Goal: Navigation & Orientation: Find specific page/section

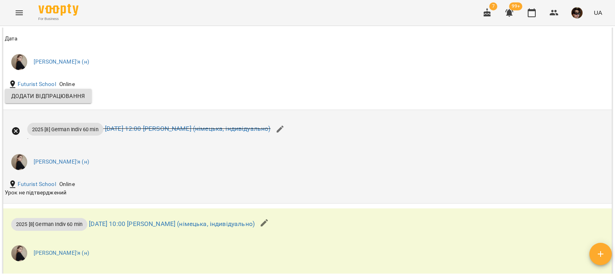
scroll to position [748, 0]
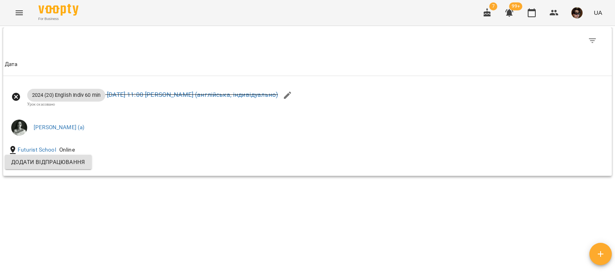
scroll to position [433, 0]
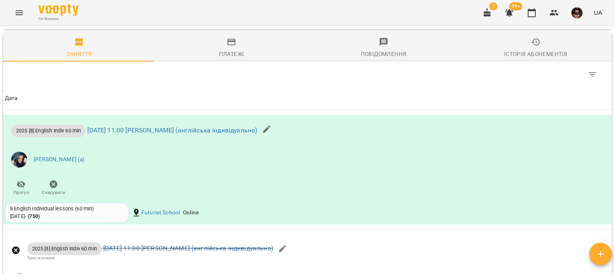
scroll to position [831, 0]
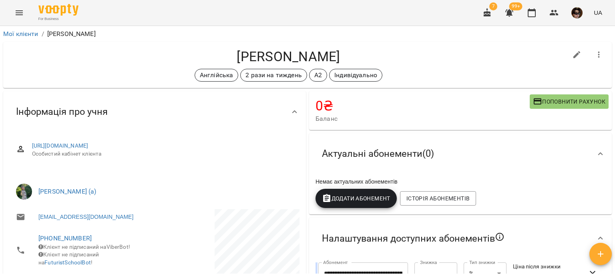
scroll to position [46, 0]
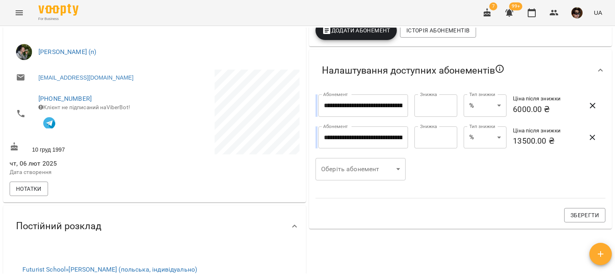
scroll to position [186, 0]
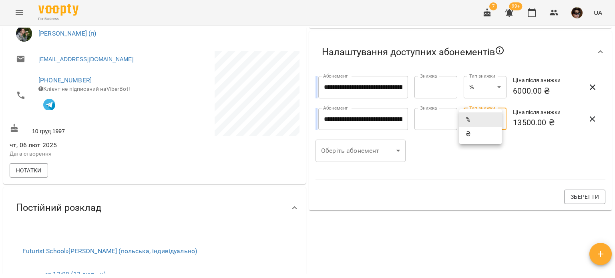
drag, startPoint x: 468, startPoint y: 124, endPoint x: 494, endPoint y: 19, distance: 108.9
click at [494, 19] on body "**********" at bounding box center [307, 152] width 615 height 304
click at [317, 49] on div at bounding box center [307, 139] width 615 height 278
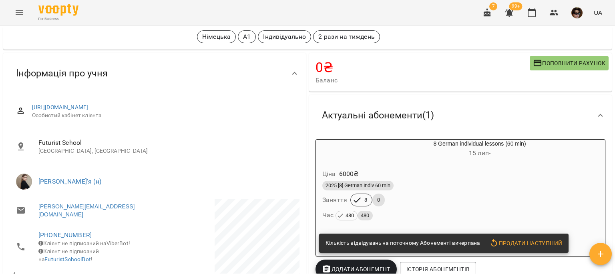
scroll to position [39, 0]
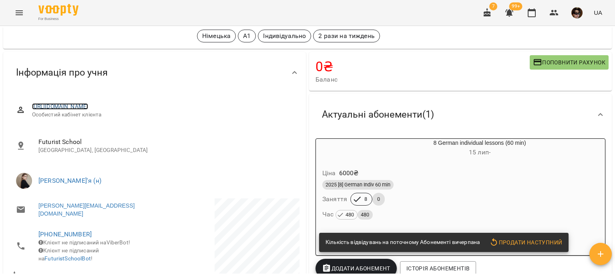
drag, startPoint x: 223, startPoint y: 110, endPoint x: 204, endPoint y: 106, distance: 19.5
